Goal: Check status: Check status

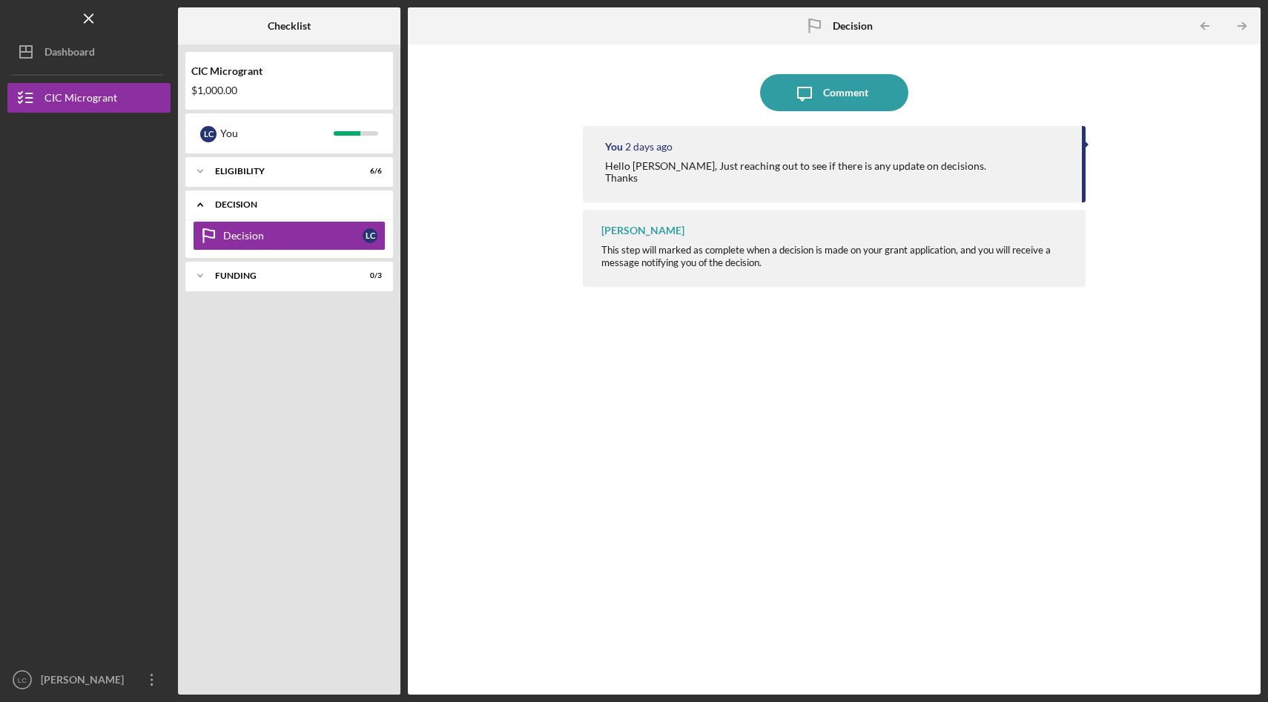
click at [201, 202] on icon "Icon/Expander" at bounding box center [200, 205] width 30 height 30
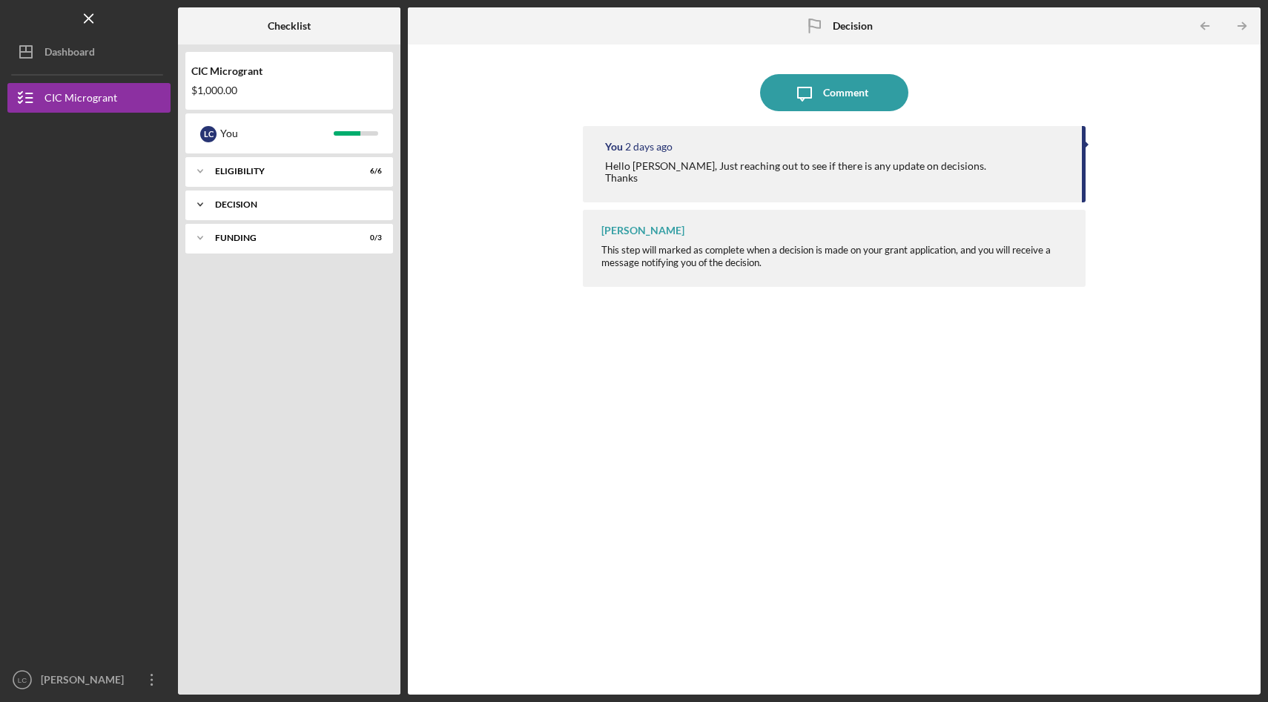
click at [201, 202] on icon "Icon/Expander" at bounding box center [200, 205] width 30 height 30
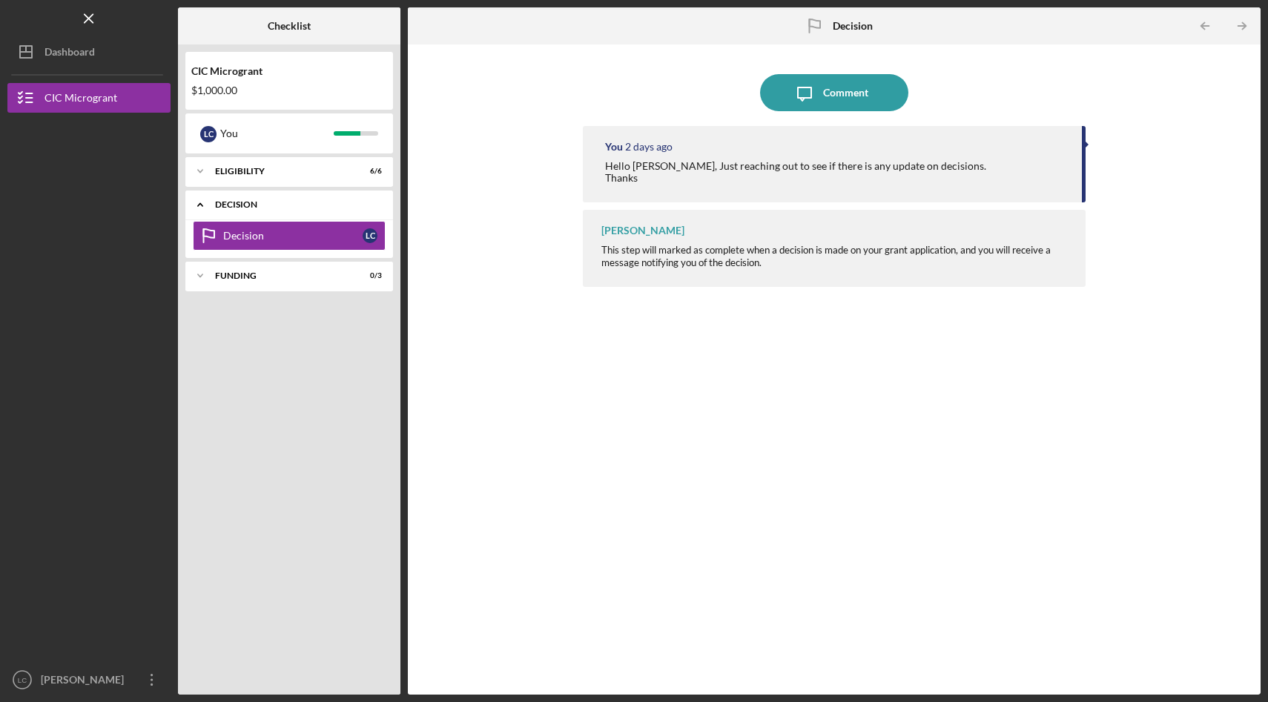
click at [201, 202] on icon "Icon/Expander" at bounding box center [200, 205] width 30 height 30
